Goal: Find specific page/section: Find specific page/section

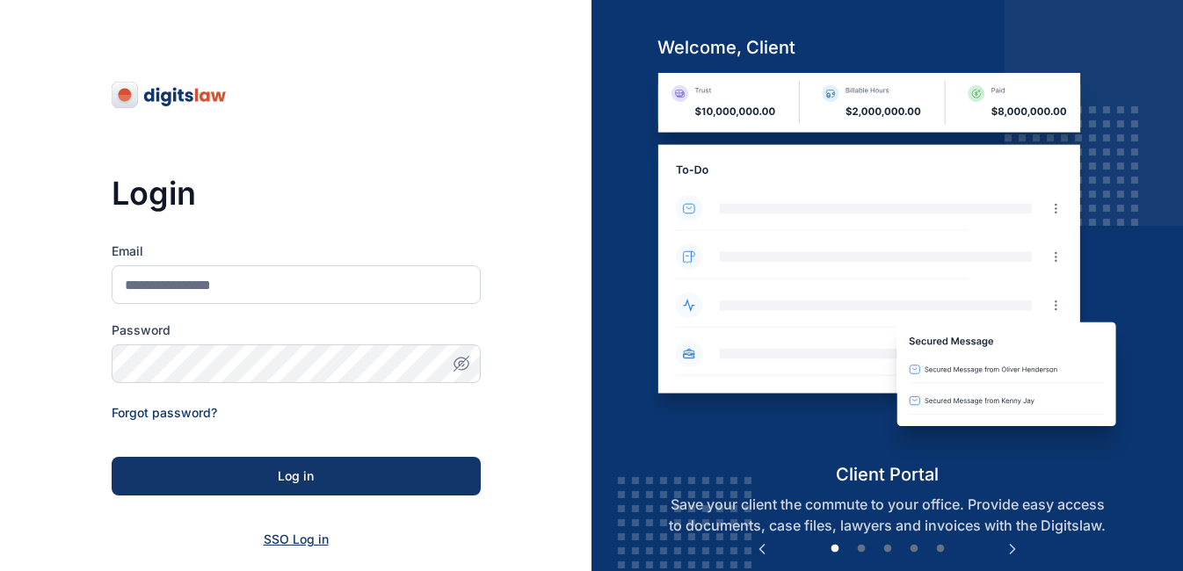
click at [289, 533] on span "SSO Log in" at bounding box center [296, 539] width 65 height 15
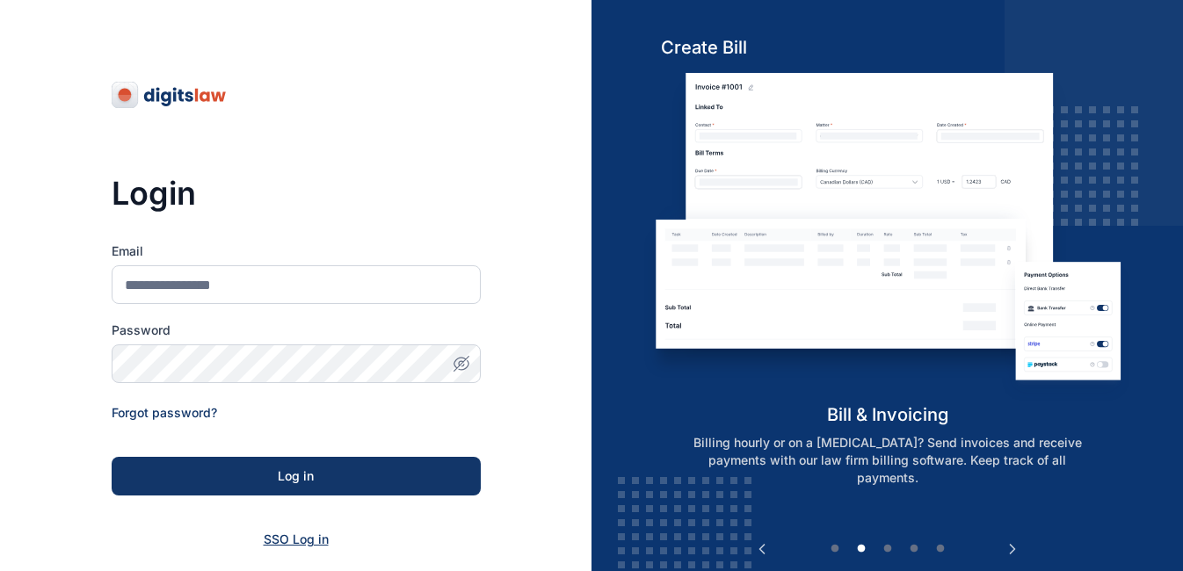
click at [289, 533] on span "SSO Log in" at bounding box center [296, 539] width 65 height 15
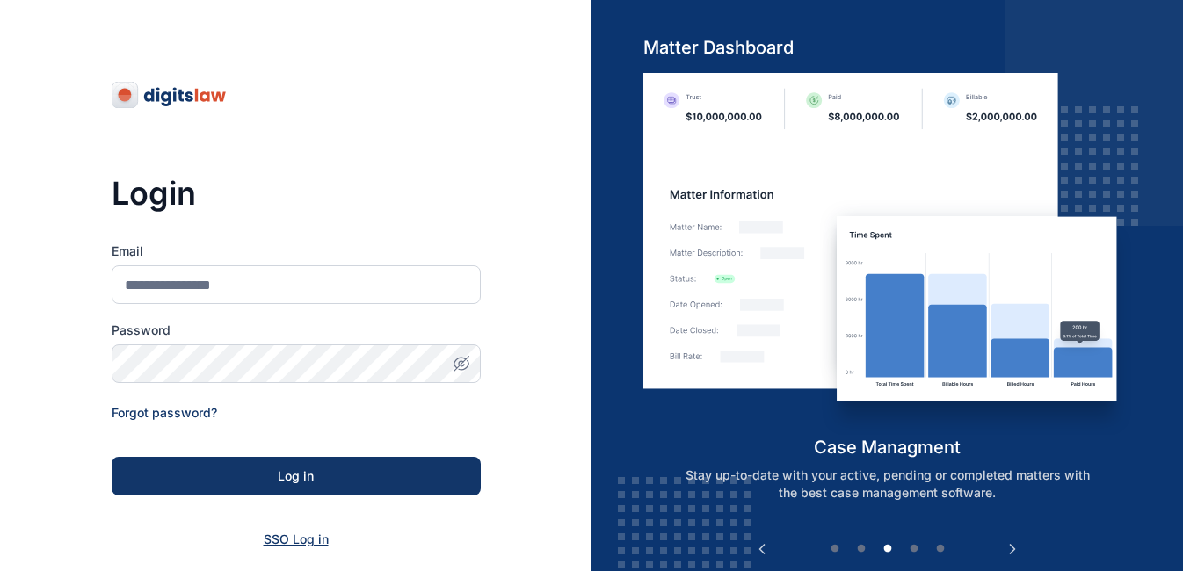
click at [295, 536] on span "SSO Log in" at bounding box center [296, 539] width 65 height 15
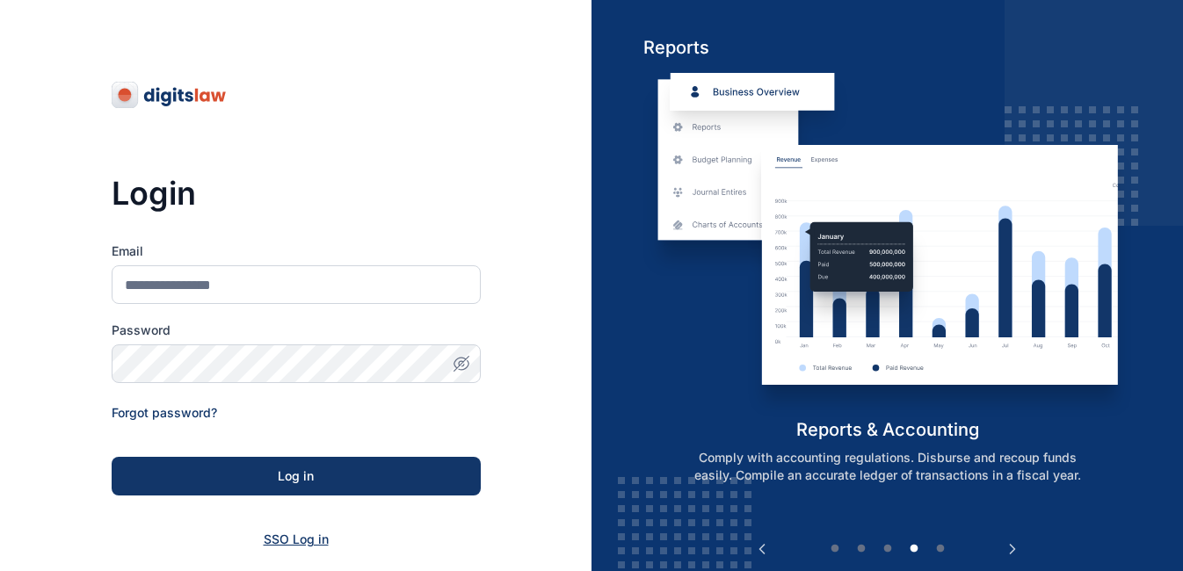
click at [265, 536] on span "SSO Log in" at bounding box center [296, 539] width 65 height 15
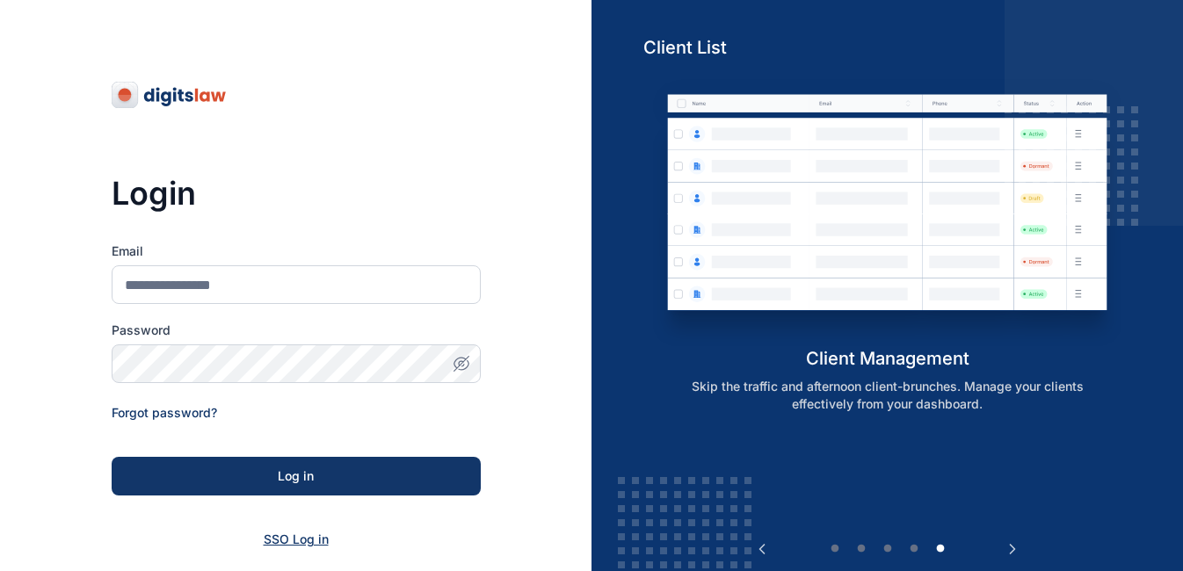
click at [265, 536] on span "SSO Log in" at bounding box center [296, 539] width 65 height 15
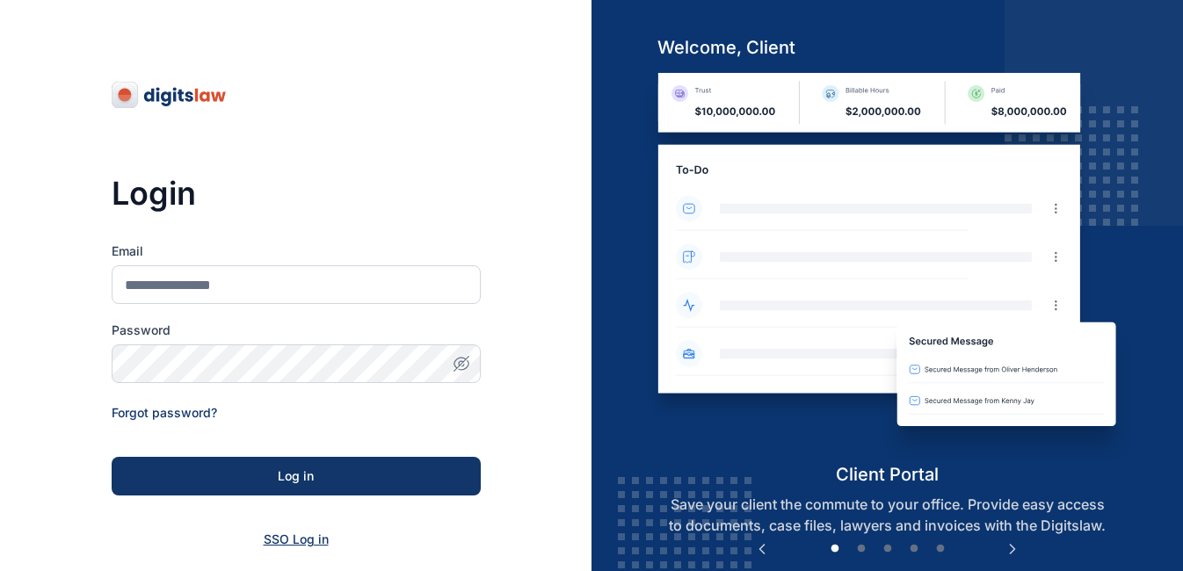
click at [285, 536] on span "SSO Log in" at bounding box center [296, 539] width 65 height 15
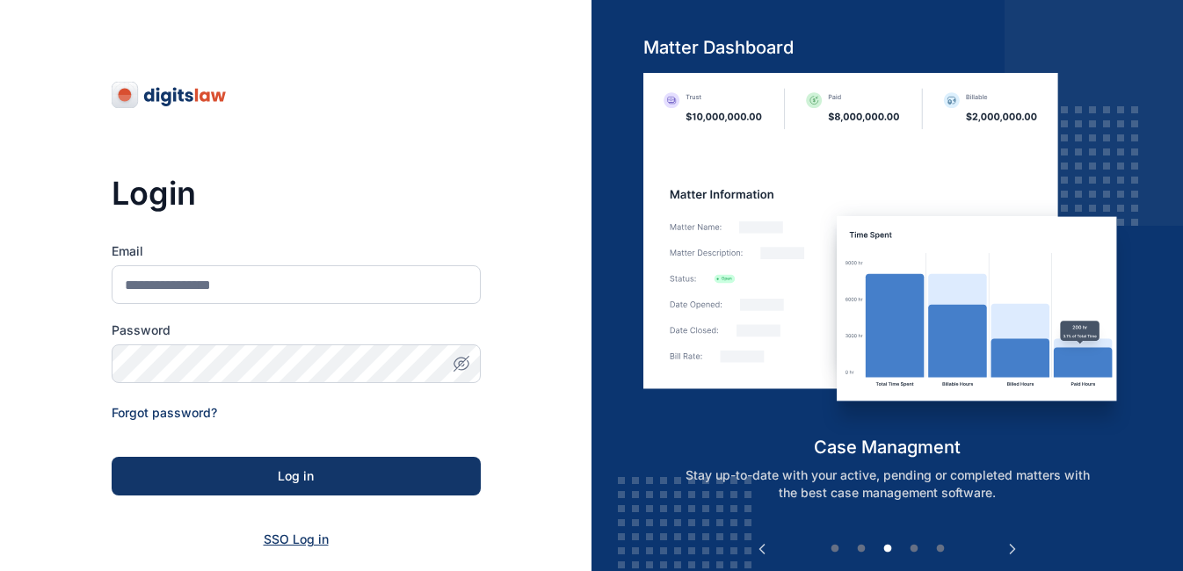
click at [285, 536] on span "SSO Log in" at bounding box center [296, 539] width 65 height 15
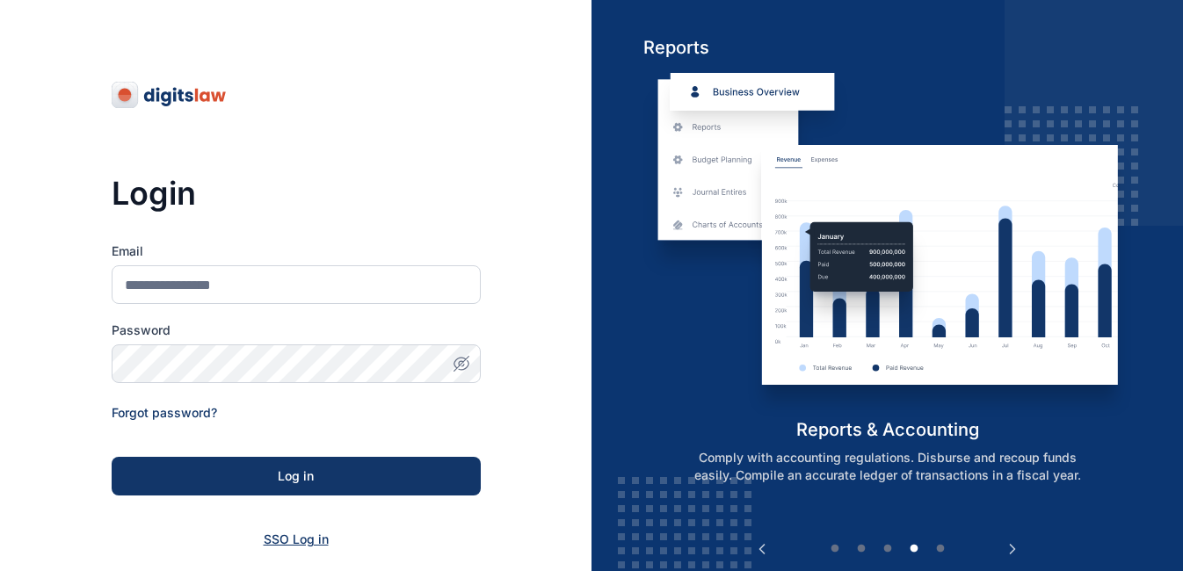
click at [285, 536] on span "SSO Log in" at bounding box center [296, 539] width 65 height 15
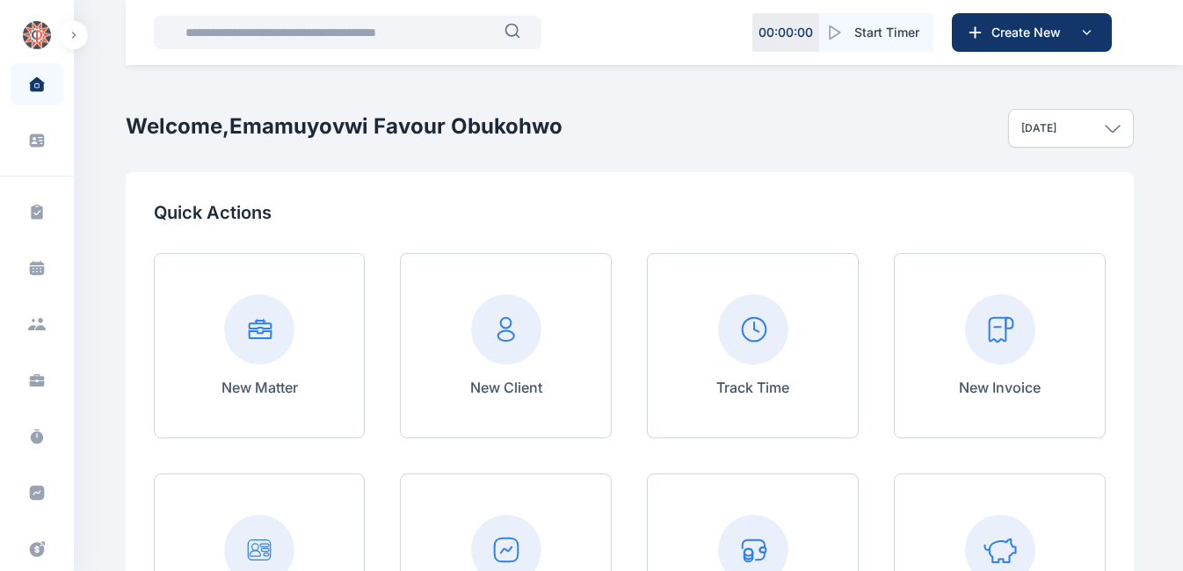
click at [290, 28] on input "text" at bounding box center [340, 32] width 330 height 35
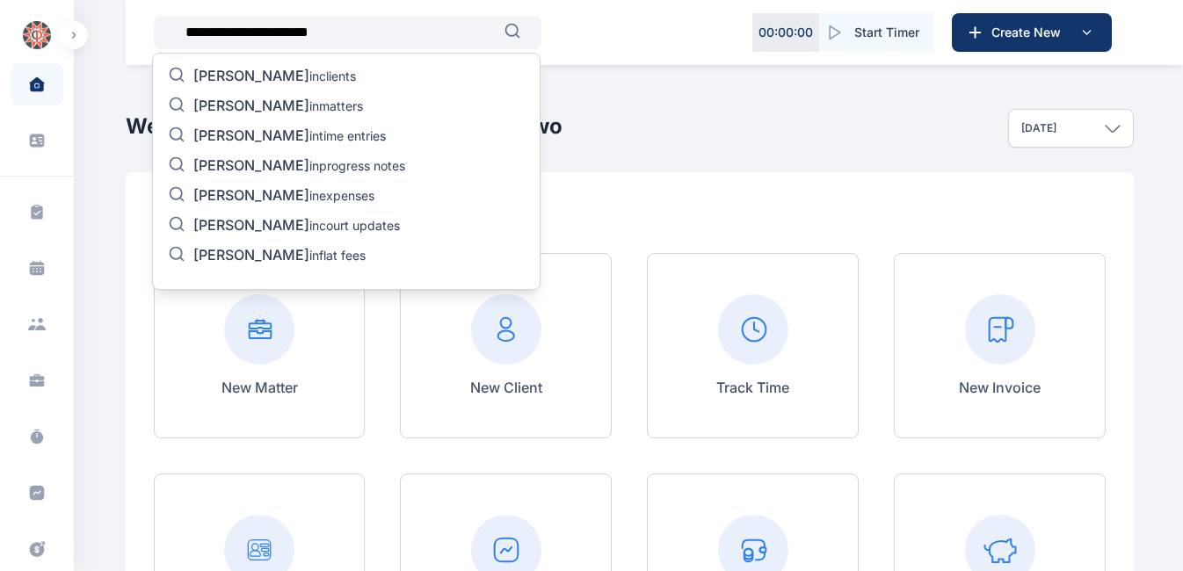
type input "**********"
click at [292, 98] on span "[PERSON_NAME]" at bounding box center [251, 106] width 116 height 18
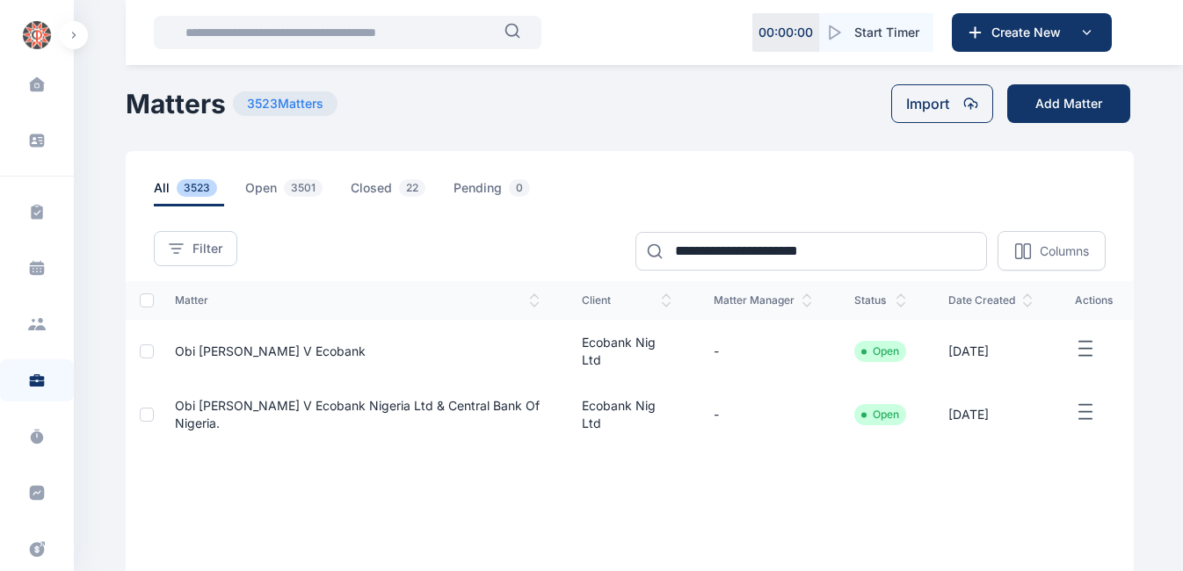
click at [406, 345] on td "Obi [PERSON_NAME] v Ecobank" at bounding box center [358, 351] width 408 height 63
click at [335, 344] on span "Obi [PERSON_NAME] v Ecobank" at bounding box center [270, 351] width 191 height 15
click at [631, 345] on td "Ecobank Nig Ltd" at bounding box center [627, 351] width 132 height 63
